Goal: Task Accomplishment & Management: Manage account settings

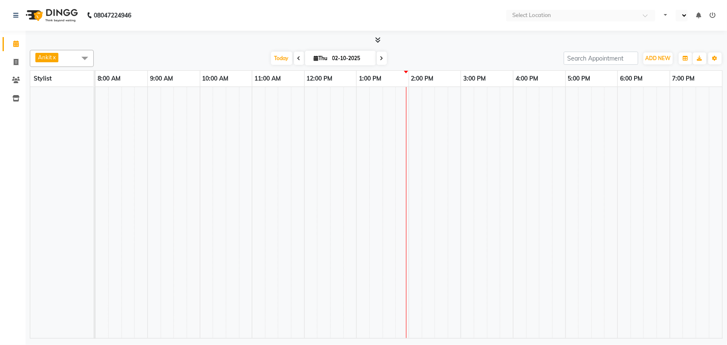
select select "en"
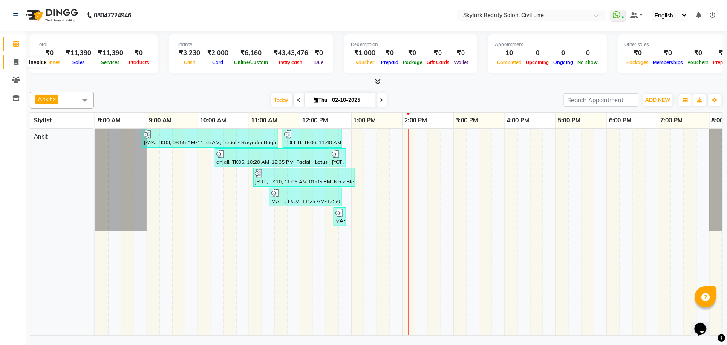
click at [16, 61] on icon at bounding box center [16, 62] width 5 height 6
select select "4588"
select select "service"
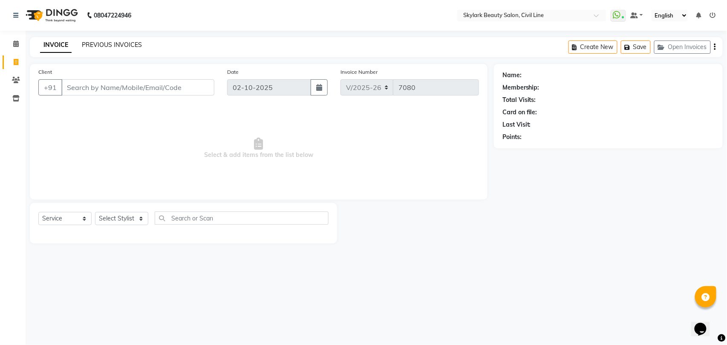
click at [124, 42] on link "PREVIOUS INVOICES" at bounding box center [112, 45] width 60 height 8
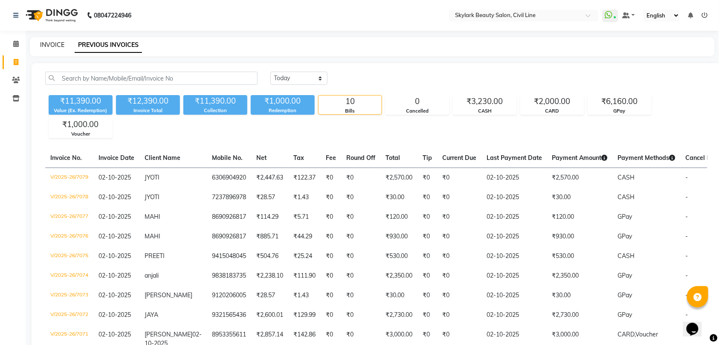
click at [52, 45] on link "INVOICE" at bounding box center [52, 45] width 24 height 8
select select "service"
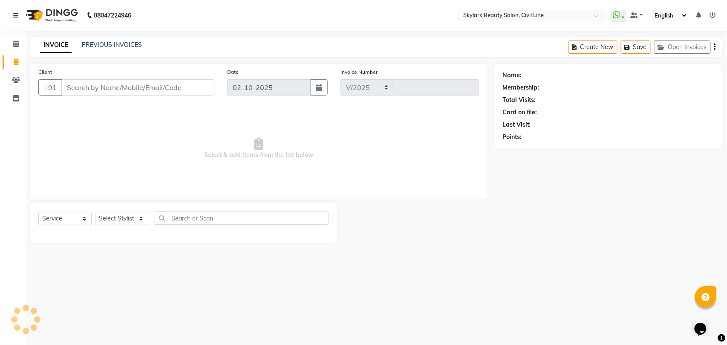
select select "4588"
type input "7080"
click at [15, 44] on icon at bounding box center [16, 44] width 6 height 6
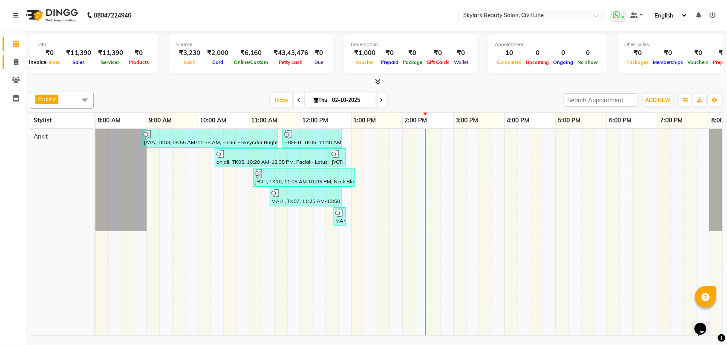
click at [16, 61] on icon at bounding box center [16, 62] width 5 height 6
select select "service"
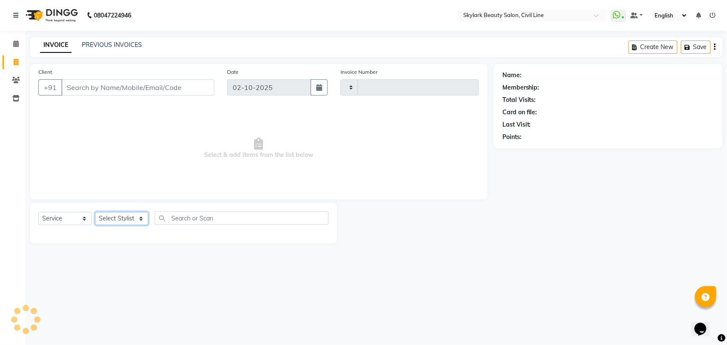
click at [104, 218] on select "Select Stylist" at bounding box center [121, 218] width 53 height 13
type input "7080"
select select "4588"
select select "28120"
click at [95, 212] on select "Select Stylist [PERSON_NAME] [PERSON_NAME] [PERSON_NAME] WASU" at bounding box center [121, 218] width 53 height 13
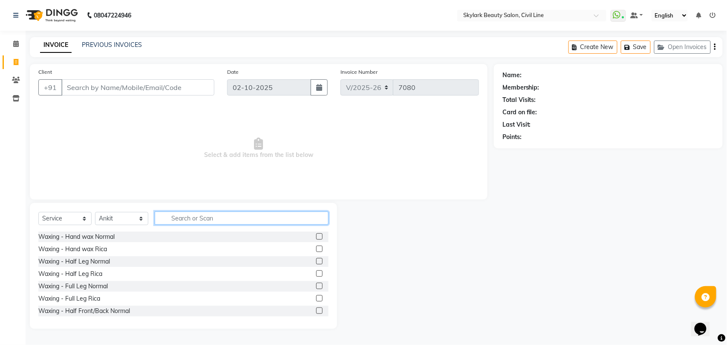
click at [181, 214] on input "text" at bounding box center [242, 217] width 174 height 13
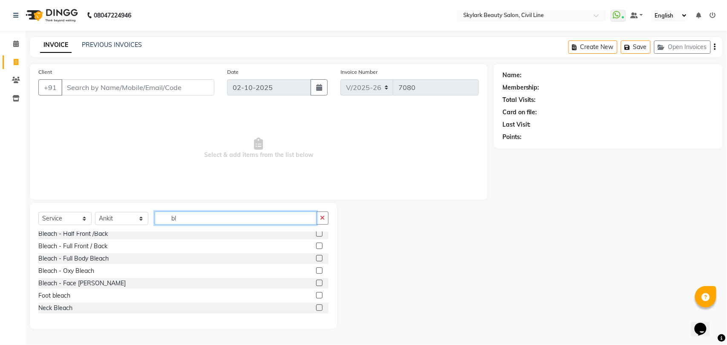
scroll to position [100, 0]
type input "bl"
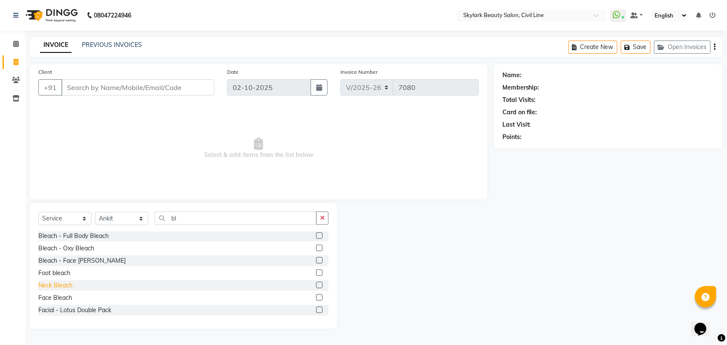
click at [72, 284] on div "Neck Bleach" at bounding box center [55, 285] width 34 height 9
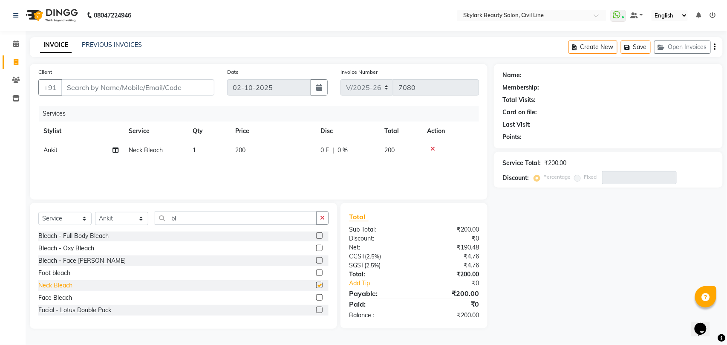
checkbox input "false"
click at [191, 217] on input "bl" at bounding box center [236, 217] width 162 height 13
type input "b"
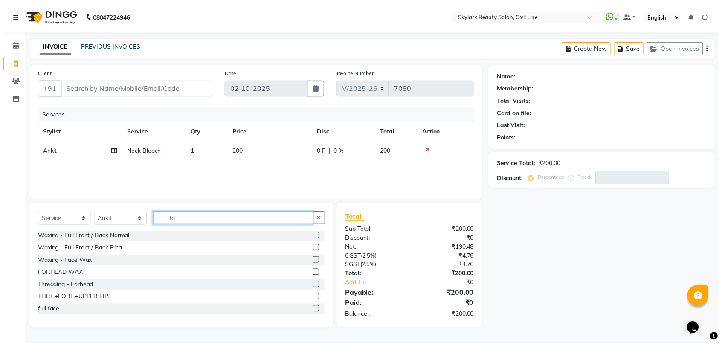
scroll to position [0, 0]
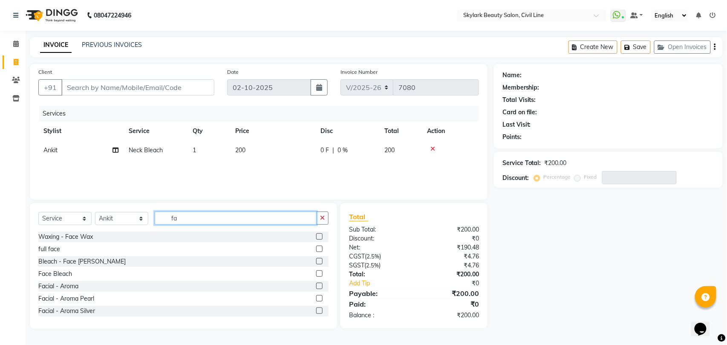
type input "f"
type input "cl"
click at [106, 263] on div "Clean-Up - Skeyndor Clean-Up" at bounding box center [80, 261] width 85 height 9
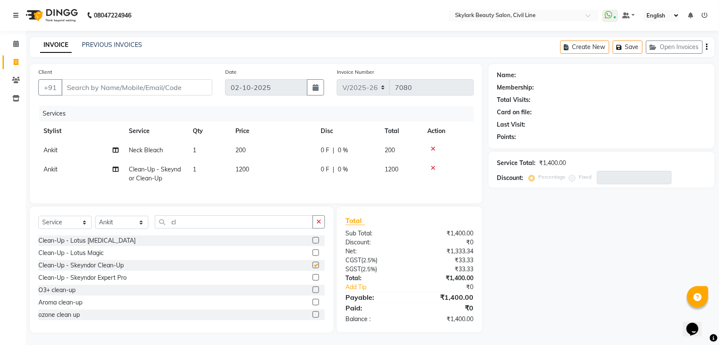
checkbox input "false"
click at [152, 85] on input "Client" at bounding box center [136, 87] width 151 height 16
type input "9"
type input "0"
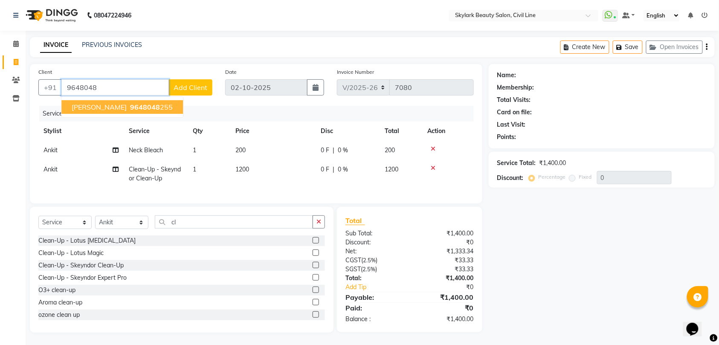
click at [130, 106] on span "9648048" at bounding box center [145, 107] width 30 height 9
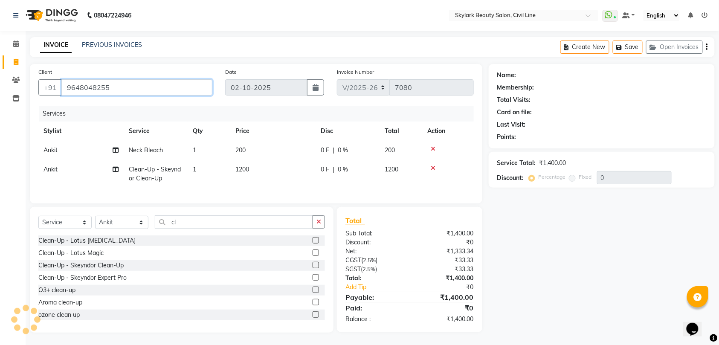
type input "9648048255"
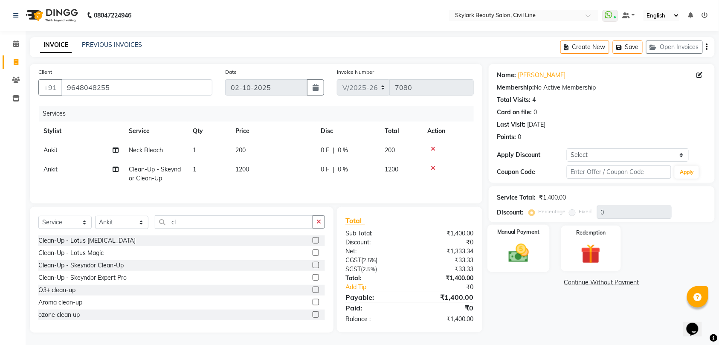
click at [531, 255] on img at bounding box center [518, 252] width 33 height 23
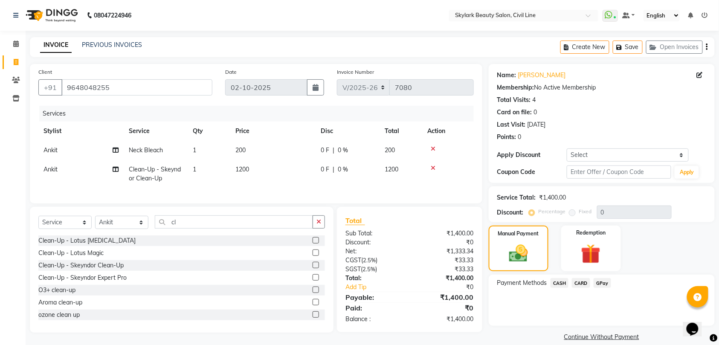
click at [607, 285] on span "GPay" at bounding box center [602, 283] width 17 height 10
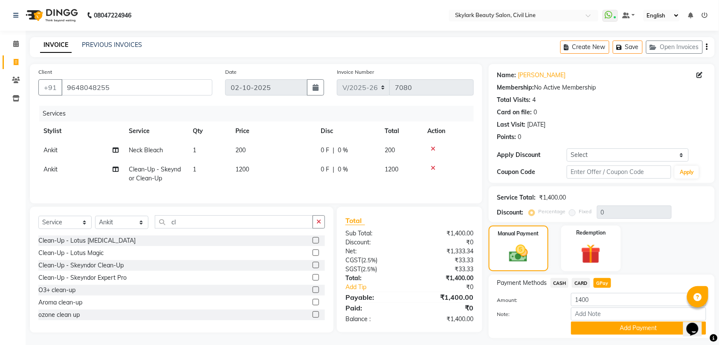
click at [642, 327] on button "Add Payment" at bounding box center [638, 327] width 135 height 13
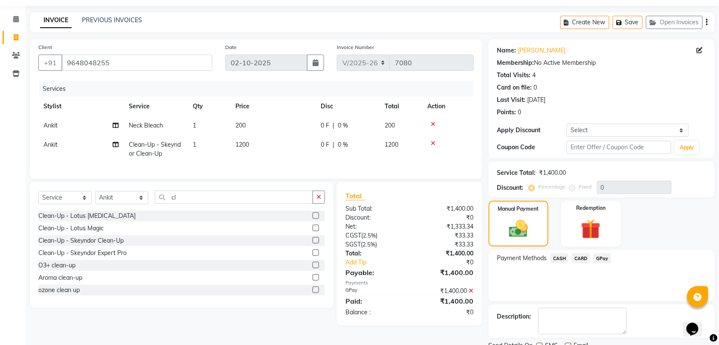
scroll to position [60, 0]
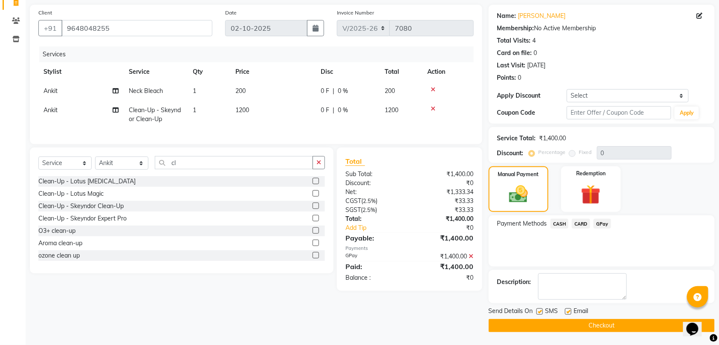
click at [631, 321] on button "Checkout" at bounding box center [602, 325] width 226 height 13
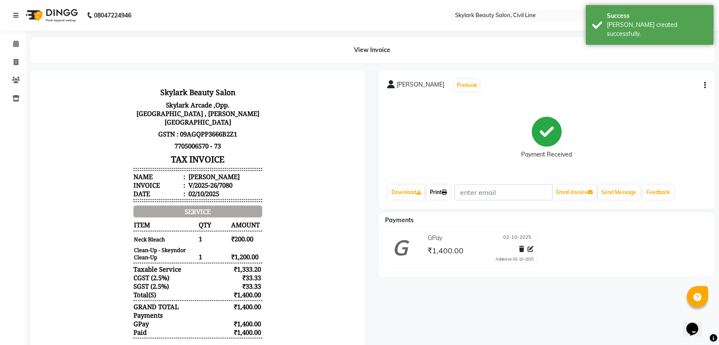
click at [442, 192] on link "Print" at bounding box center [438, 192] width 24 height 14
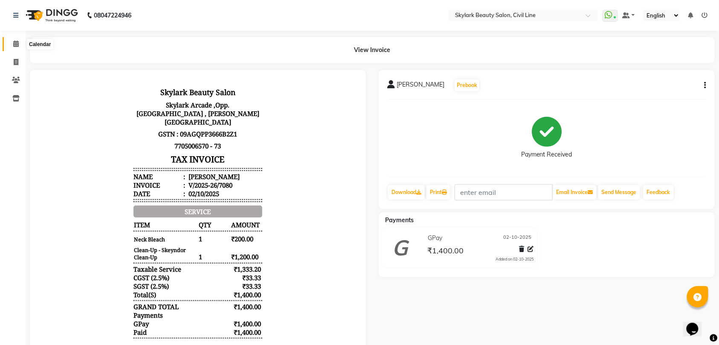
click at [14, 43] on icon at bounding box center [16, 44] width 6 height 6
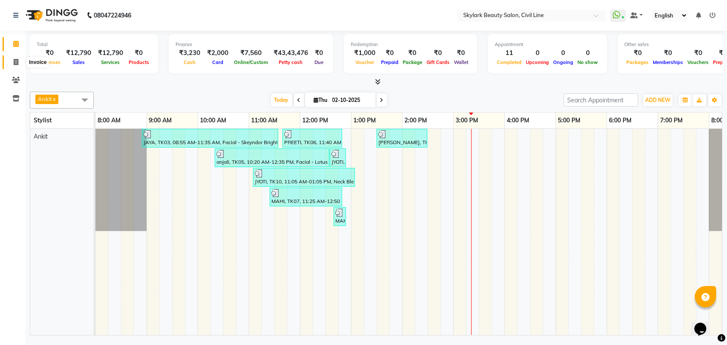
click at [14, 61] on icon at bounding box center [16, 62] width 5 height 6
select select "service"
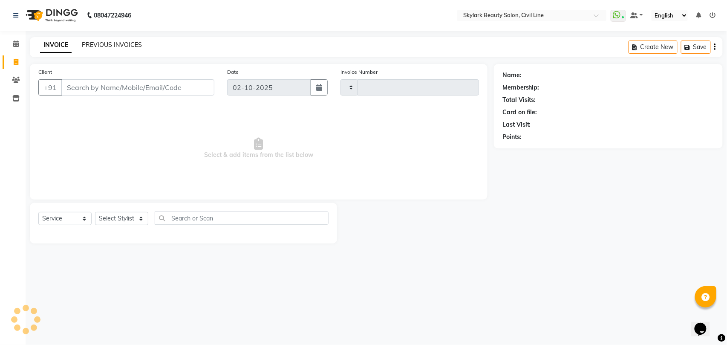
click at [118, 45] on link "PREVIOUS INVOICES" at bounding box center [112, 45] width 60 height 8
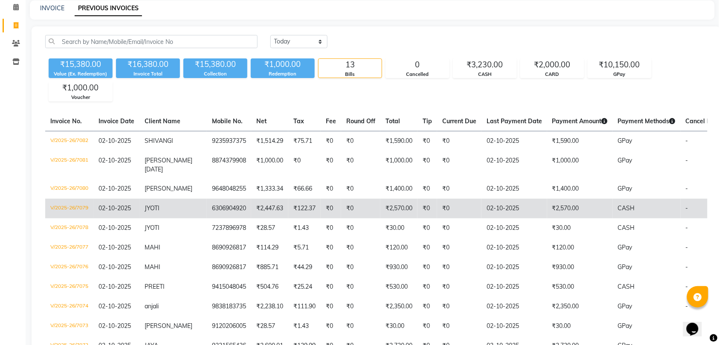
scroll to position [57, 0]
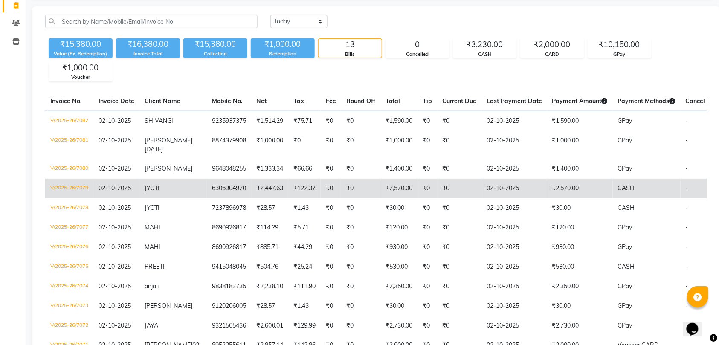
click at [212, 198] on td "6306904920" at bounding box center [229, 189] width 44 height 20
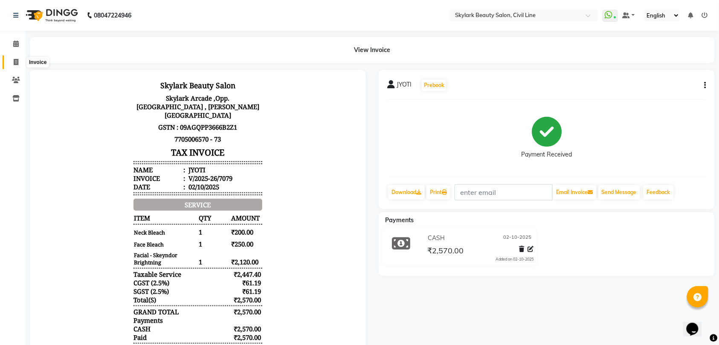
click at [17, 61] on icon at bounding box center [16, 62] width 5 height 6
select select "service"
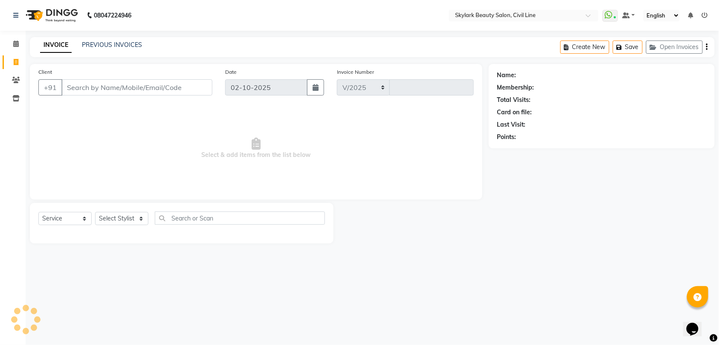
select select "4588"
type input "7083"
click at [125, 219] on select "Select Stylist" at bounding box center [121, 218] width 53 height 13
select select "28120"
click at [95, 212] on select "Select Stylist [PERSON_NAME] [PERSON_NAME] [PERSON_NAME] WASU" at bounding box center [121, 218] width 53 height 13
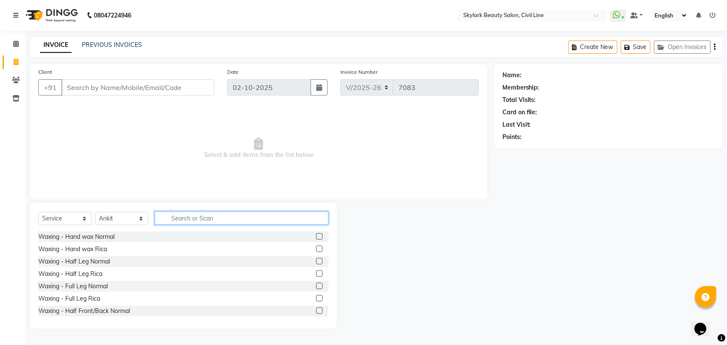
click at [207, 217] on input "text" at bounding box center [242, 217] width 174 height 13
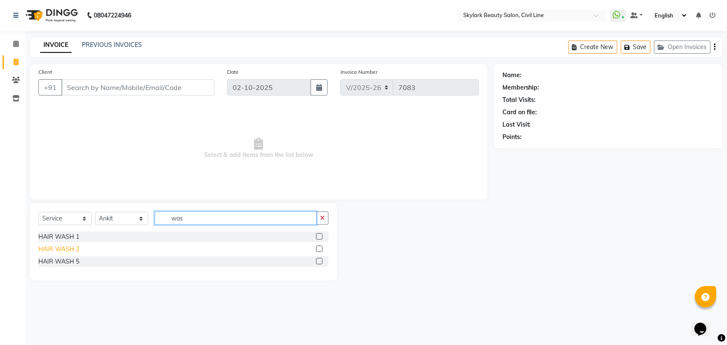
type input "was"
click at [58, 249] on div "HAIR WASH 2" at bounding box center [58, 249] width 41 height 9
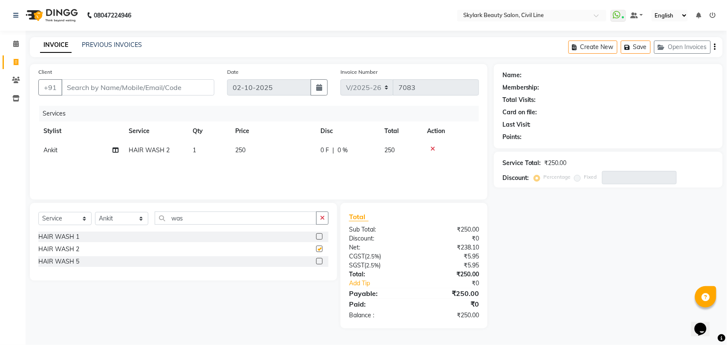
checkbox input "false"
click at [223, 220] on input "was" at bounding box center [236, 217] width 162 height 13
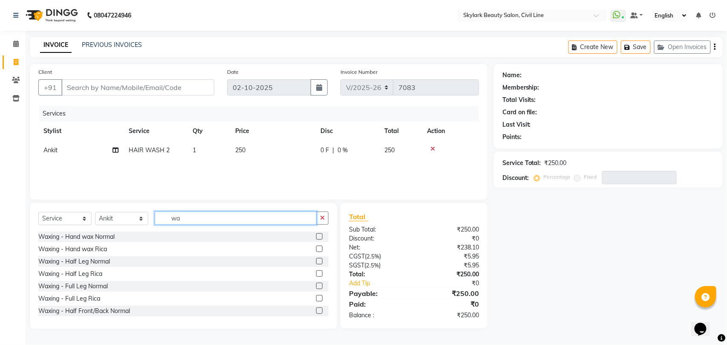
type input "w"
type input "up"
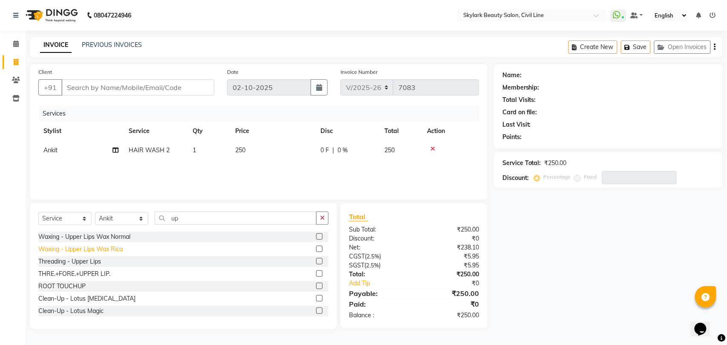
click at [119, 249] on div "Waxing - Upper Lips Wax Rica" at bounding box center [80, 249] width 84 height 9
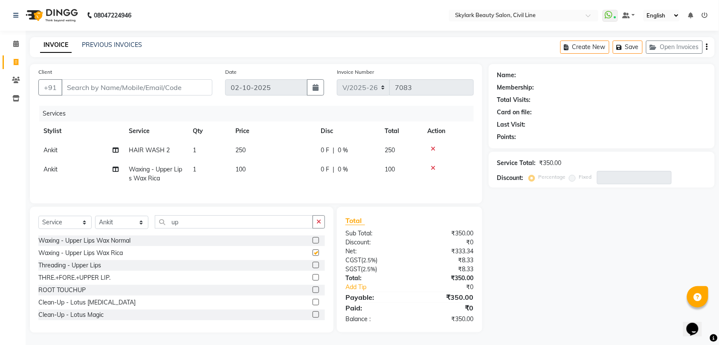
checkbox input "false"
click at [157, 83] on input "Client" at bounding box center [136, 87] width 151 height 16
type input "a"
type input "0"
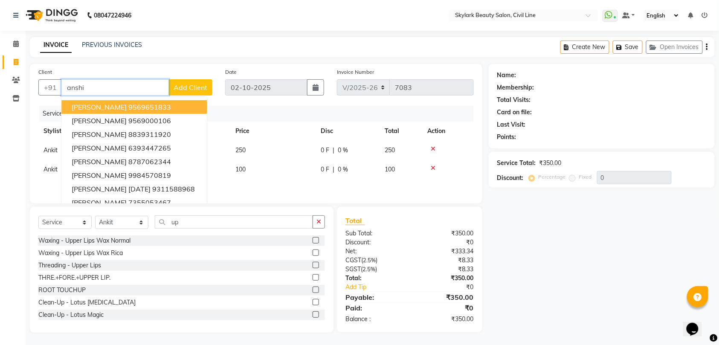
click at [128, 106] on ngb-highlight "9569651833" at bounding box center [149, 107] width 43 height 9
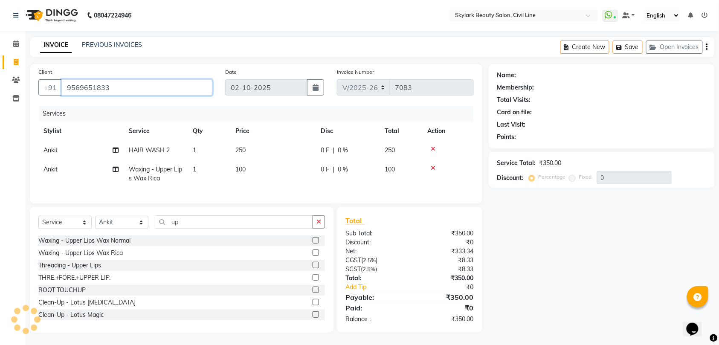
type input "9569651833"
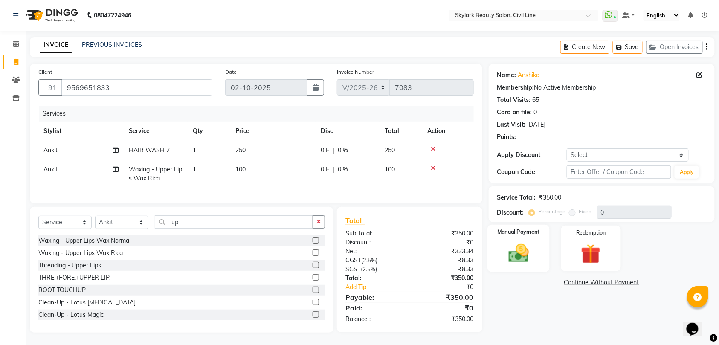
click at [517, 239] on div "Manual Payment" at bounding box center [518, 249] width 62 height 48
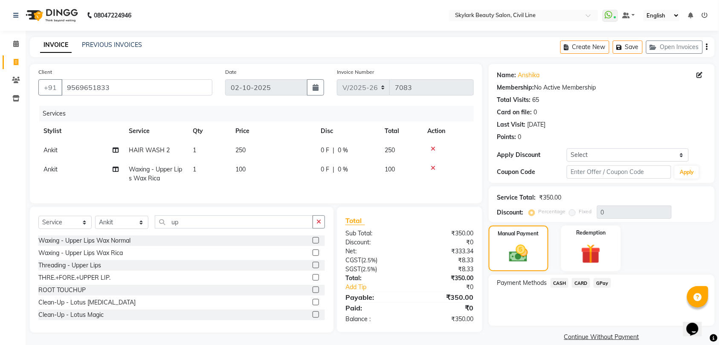
click at [563, 281] on span "CASH" at bounding box center [559, 283] width 18 height 10
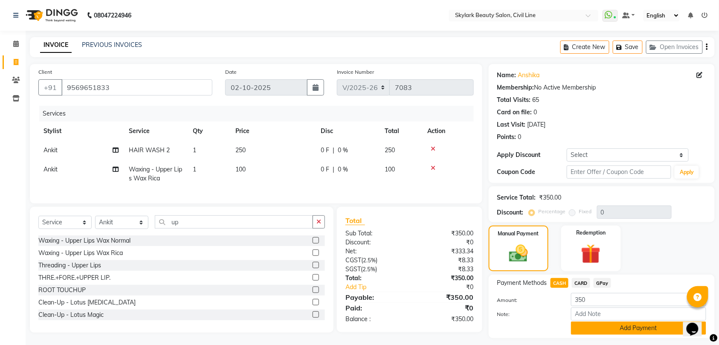
click at [601, 331] on button "Add Payment" at bounding box center [638, 327] width 135 height 13
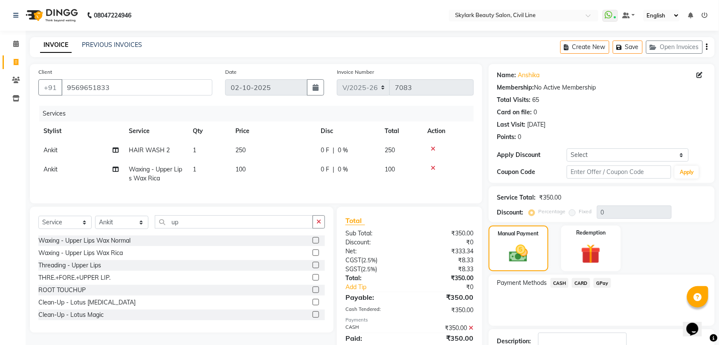
scroll to position [60, 0]
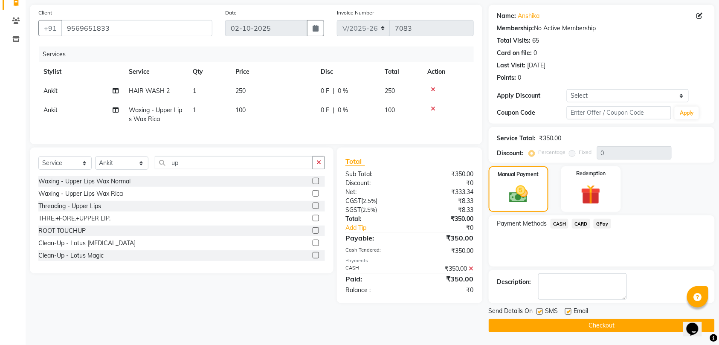
click at [596, 321] on button "Checkout" at bounding box center [602, 325] width 226 height 13
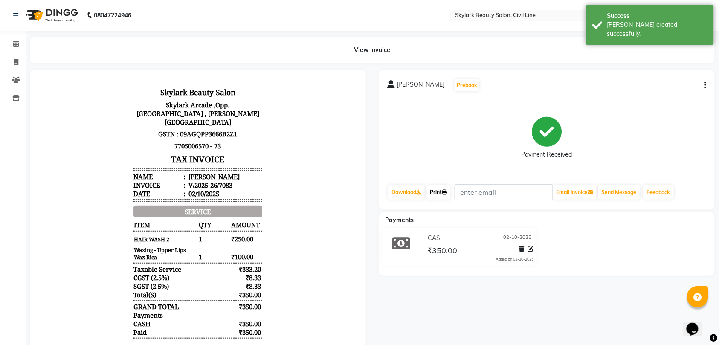
click at [445, 191] on icon at bounding box center [444, 192] width 5 height 5
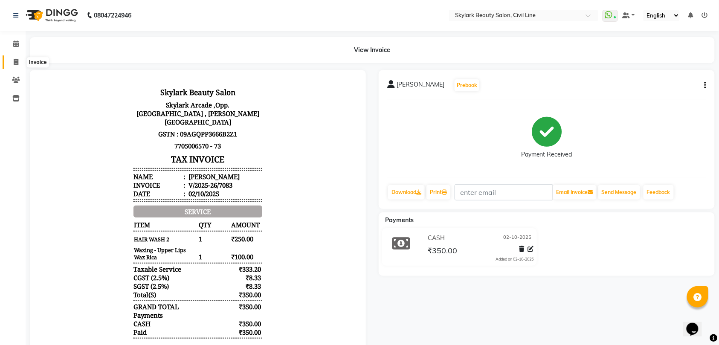
click at [16, 59] on icon at bounding box center [16, 62] width 5 height 6
select select "service"
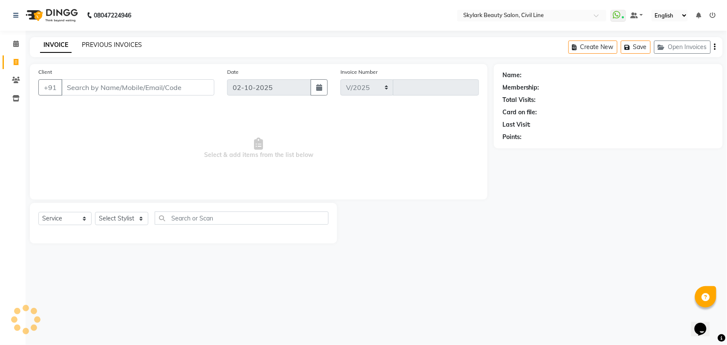
click at [111, 45] on link "PREVIOUS INVOICES" at bounding box center [112, 45] width 60 height 8
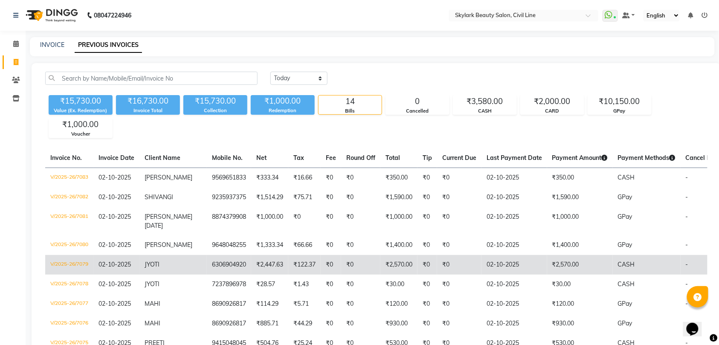
click at [171, 275] on td "JYOTI" at bounding box center [172, 265] width 67 height 20
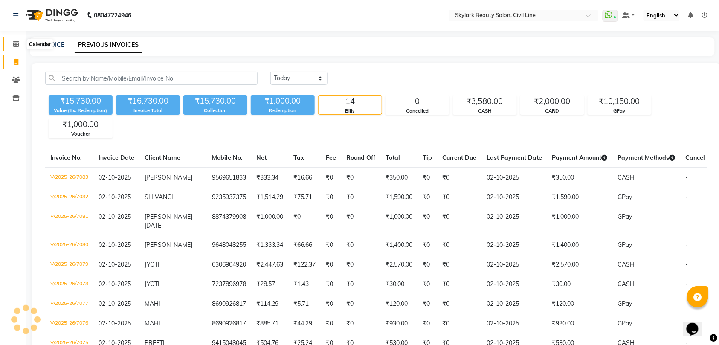
click at [14, 41] on icon at bounding box center [16, 44] width 6 height 6
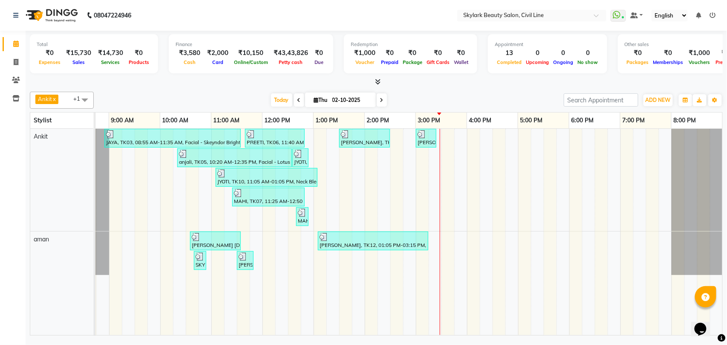
scroll to position [0, 38]
click at [14, 62] on icon at bounding box center [16, 62] width 5 height 6
select select "service"
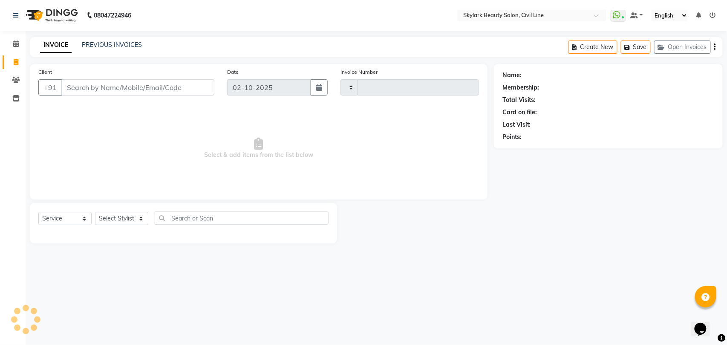
type input "7084"
select select "4588"
click at [115, 220] on select "Select Stylist" at bounding box center [121, 218] width 53 height 13
click at [123, 219] on select "Select Stylist" at bounding box center [121, 218] width 53 height 13
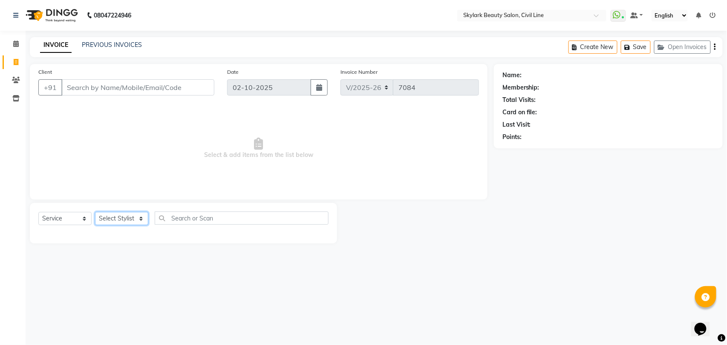
select select "28120"
click at [95, 212] on select "Select Stylist [PERSON_NAME] [PERSON_NAME] [PERSON_NAME] WASU" at bounding box center [121, 218] width 53 height 13
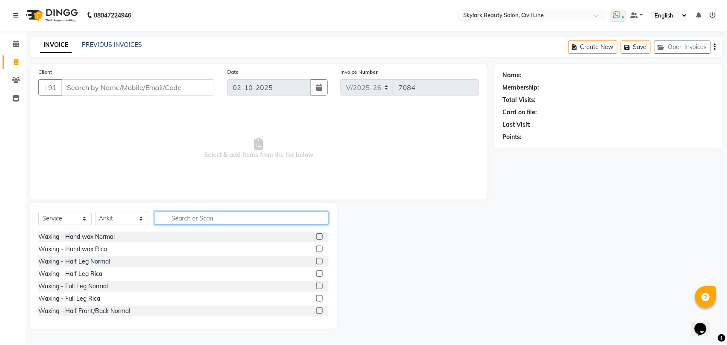
click at [187, 218] on input "text" at bounding box center [242, 217] width 174 height 13
type input "th"
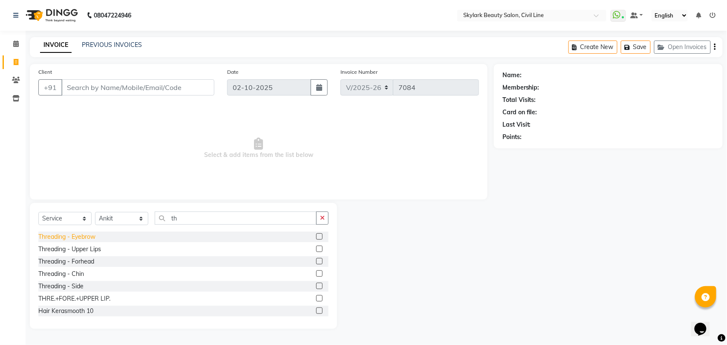
click at [81, 234] on div "Threading - Eyebrow" at bounding box center [66, 236] width 57 height 9
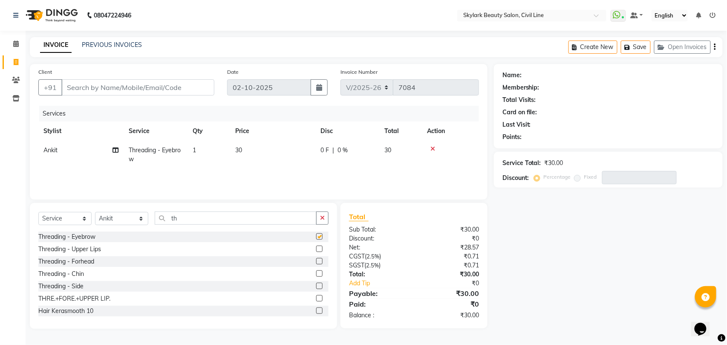
checkbox input "false"
click at [324, 217] on icon "button" at bounding box center [322, 218] width 5 height 6
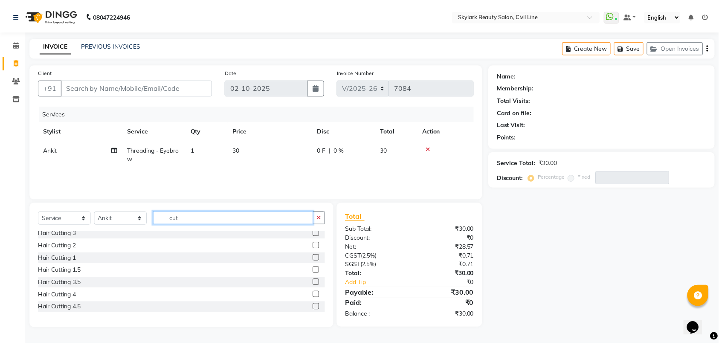
scroll to position [50, 0]
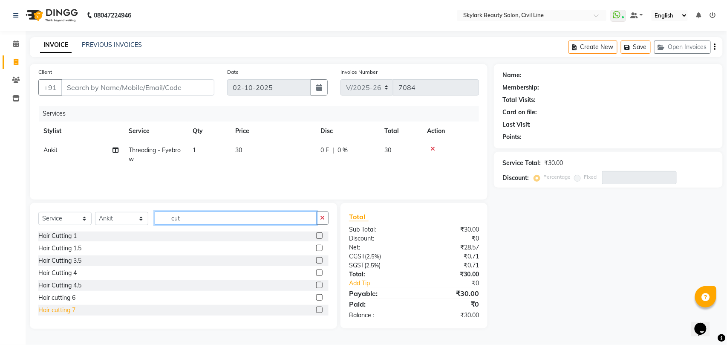
type input "cut"
click at [62, 310] on div "Hair cutting 7" at bounding box center [56, 310] width 37 height 9
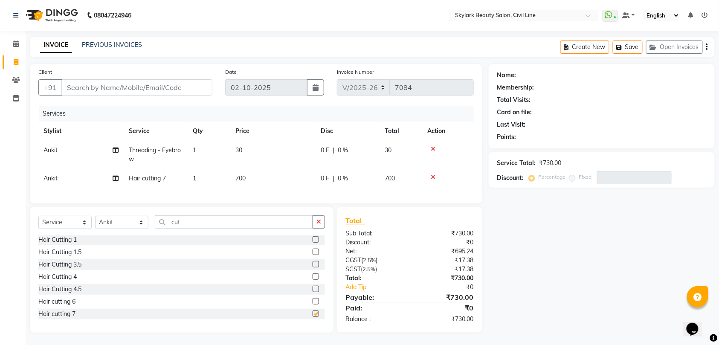
checkbox input "false"
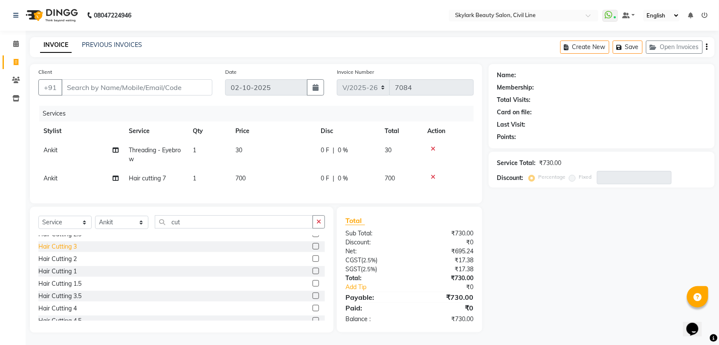
scroll to position [0, 0]
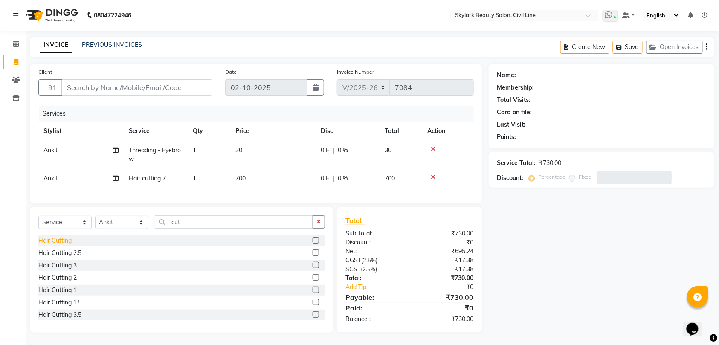
click at [60, 245] on div "Hair Cutting" at bounding box center [54, 240] width 33 height 9
checkbox input "false"
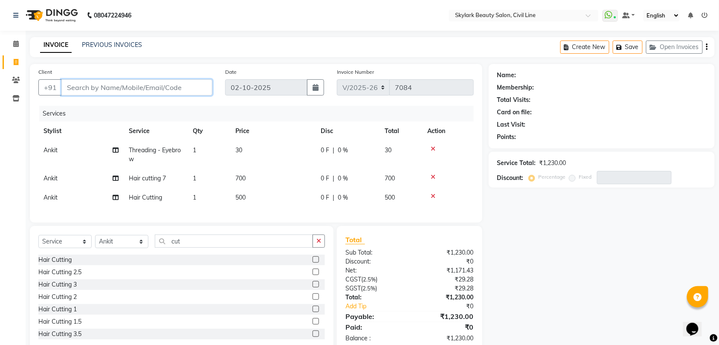
click at [153, 87] on input "Client" at bounding box center [136, 87] width 151 height 16
type input "9"
type input "0"
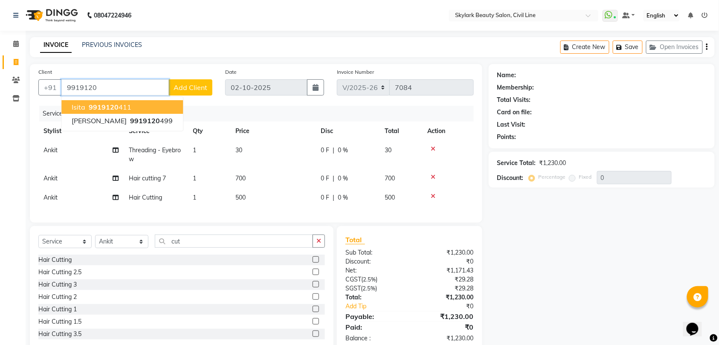
click at [127, 107] on ngb-highlight "9919120 411" at bounding box center [109, 107] width 44 height 9
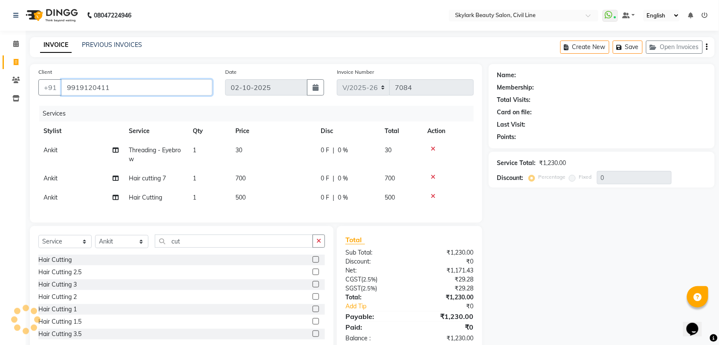
type input "9919120411"
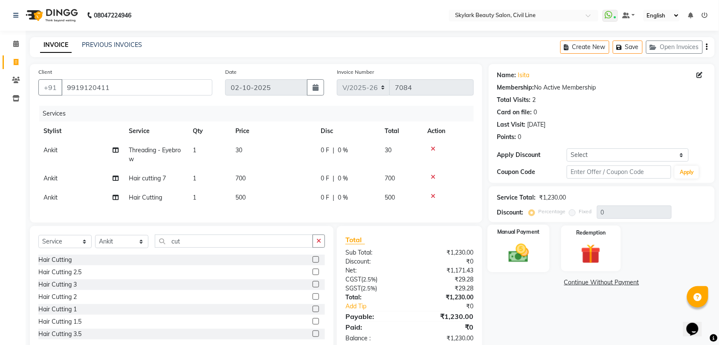
click at [521, 249] on img at bounding box center [518, 252] width 33 height 23
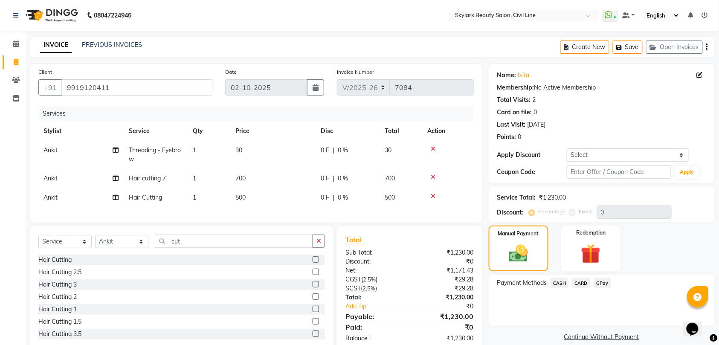
click at [601, 285] on span "GPay" at bounding box center [602, 283] width 17 height 10
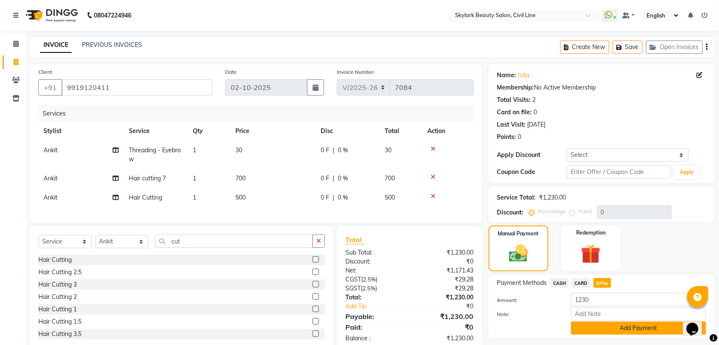
click at [616, 327] on button "Add Payment" at bounding box center [638, 327] width 135 height 13
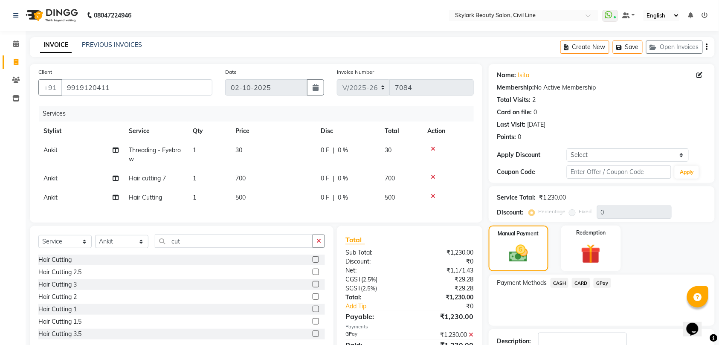
scroll to position [60, 0]
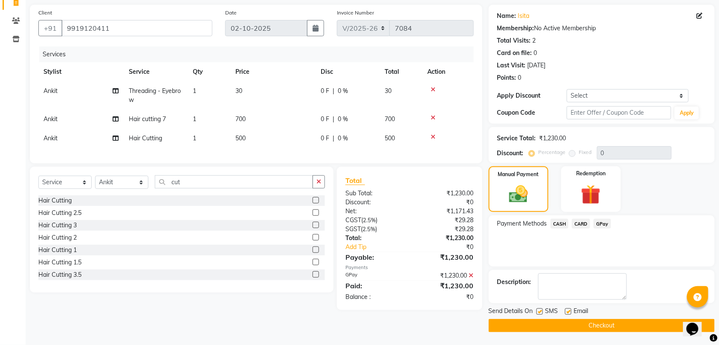
click at [611, 326] on button "Checkout" at bounding box center [602, 325] width 226 height 13
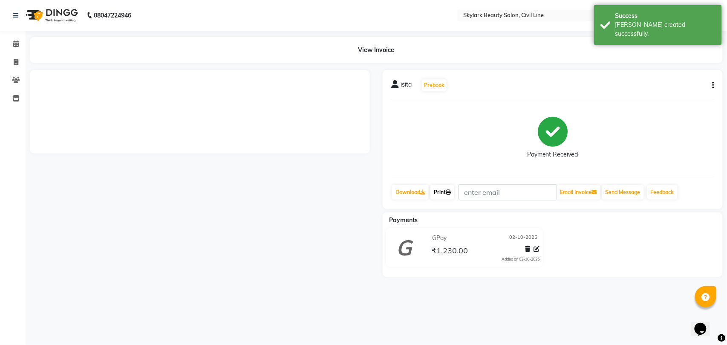
click at [443, 191] on link "Print" at bounding box center [443, 192] width 24 height 14
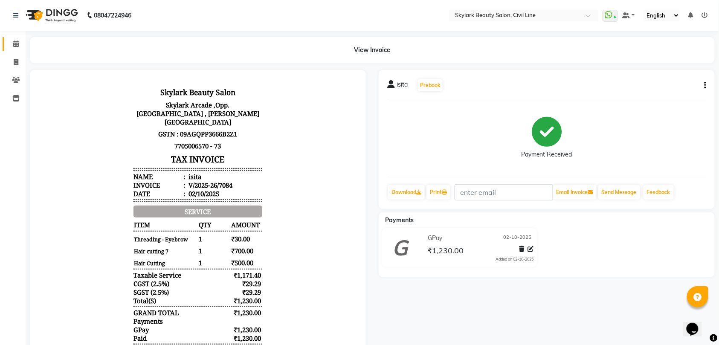
click at [16, 43] on icon at bounding box center [16, 44] width 6 height 6
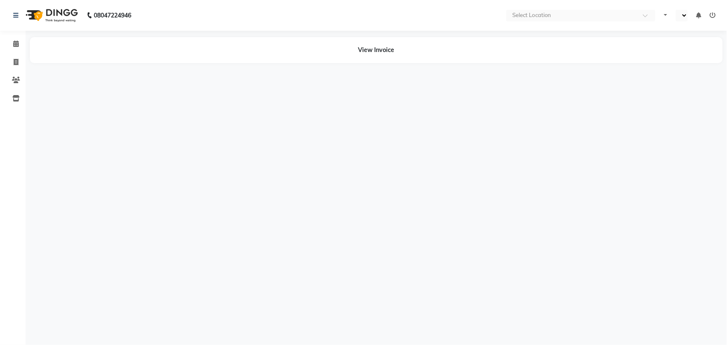
select select "en"
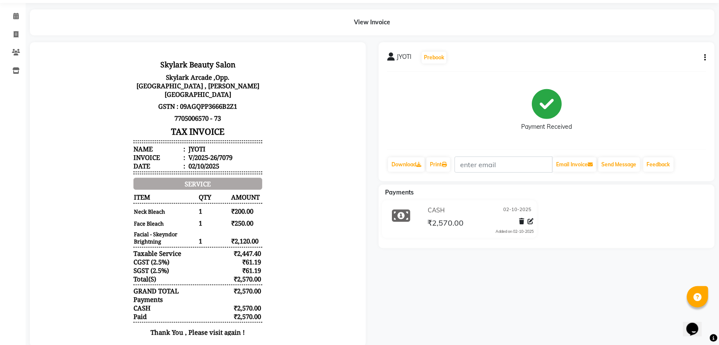
scroll to position [50, 0]
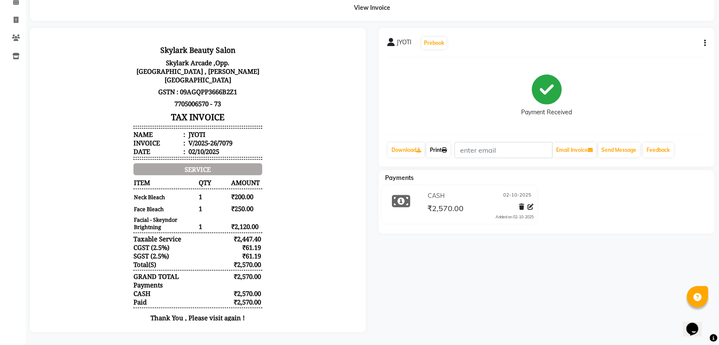
click at [437, 143] on link "Print" at bounding box center [438, 150] width 24 height 14
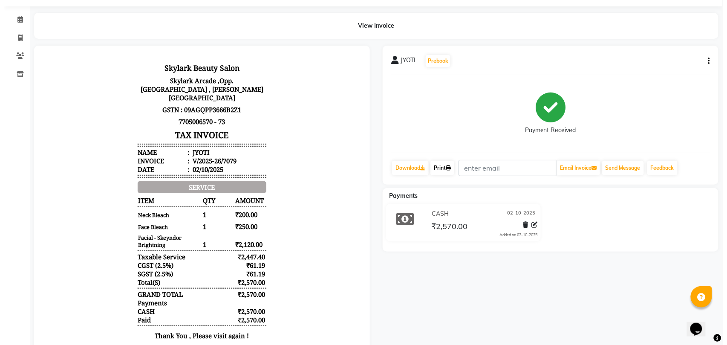
scroll to position [0, 0]
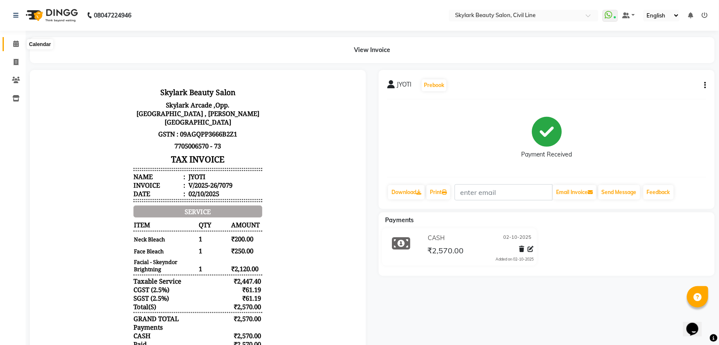
click at [14, 45] on icon at bounding box center [16, 44] width 6 height 6
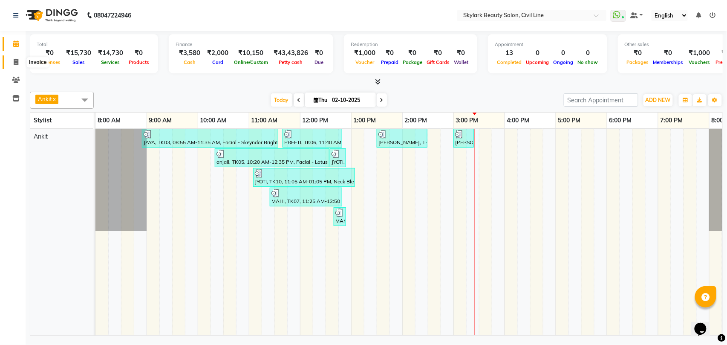
click at [16, 60] on icon at bounding box center [16, 62] width 5 height 6
select select "service"
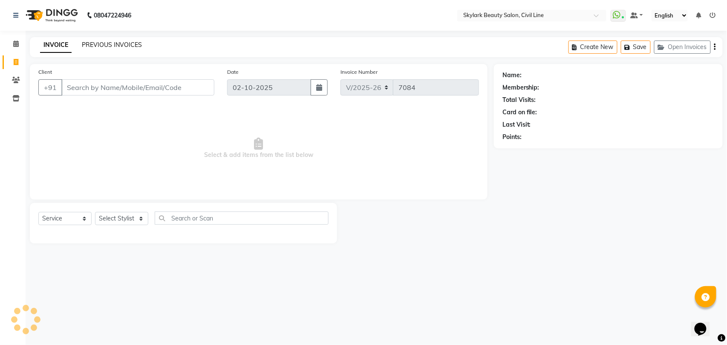
click at [111, 46] on link "PREVIOUS INVOICES" at bounding box center [112, 45] width 60 height 8
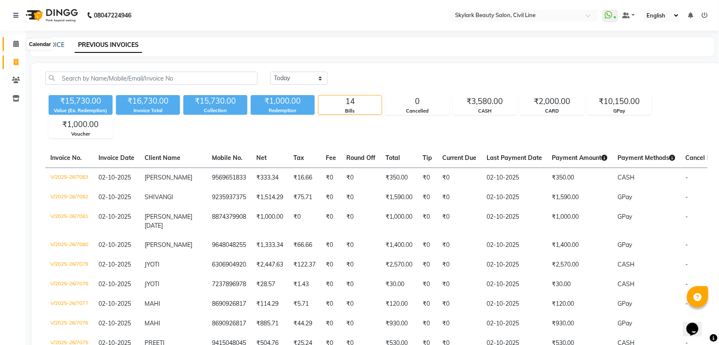
click at [15, 42] on icon at bounding box center [16, 44] width 6 height 6
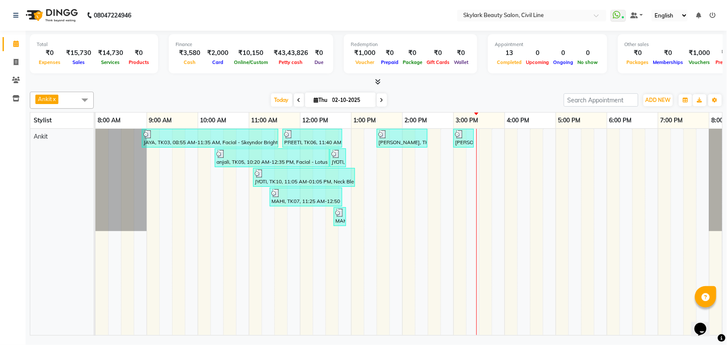
click at [67, 101] on span "Ankit x" at bounding box center [62, 100] width 64 height 17
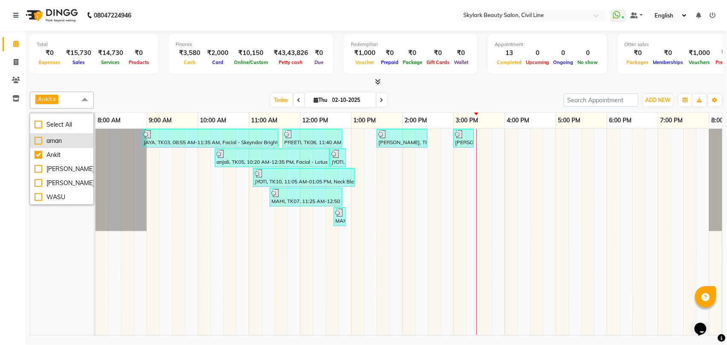
click at [64, 141] on div "aman" at bounding box center [62, 140] width 55 height 9
checkbox input "true"
